Goal: Navigation & Orientation: Find specific page/section

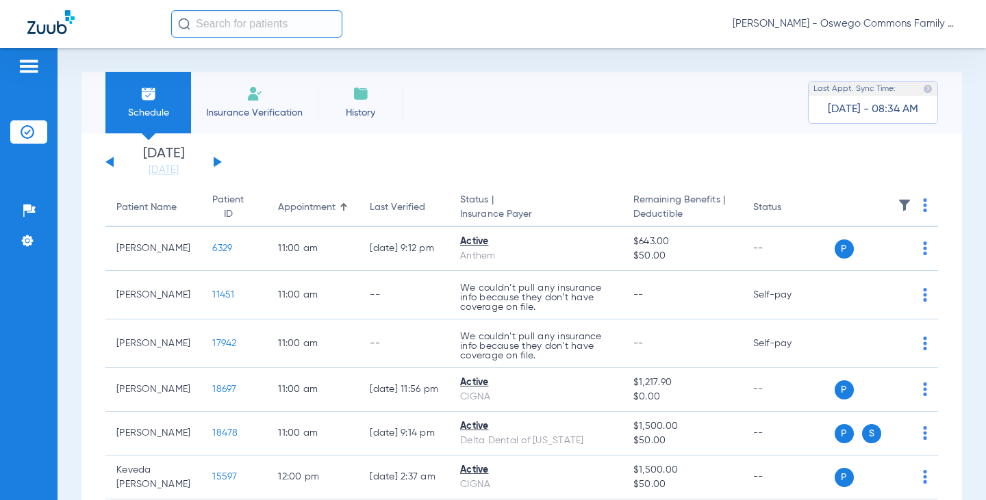
click at [257, 108] on span "Insurance Verification" at bounding box center [254, 113] width 106 height 14
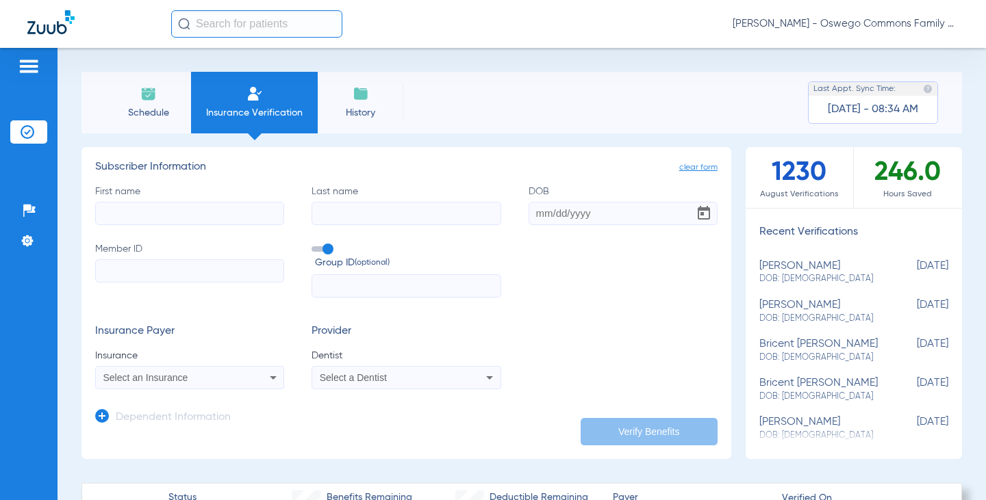
click at [359, 104] on li "History" at bounding box center [361, 103] width 86 height 62
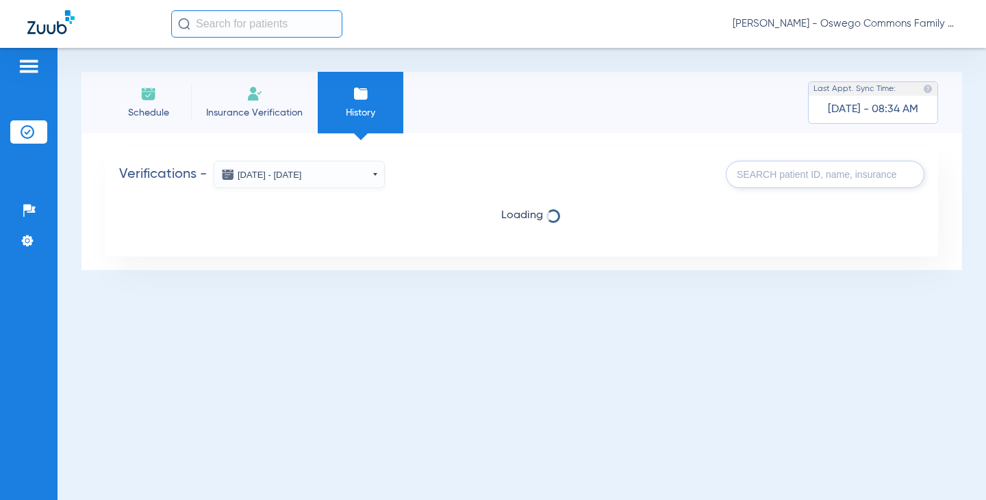
click at [150, 104] on li "Schedule" at bounding box center [148, 103] width 86 height 62
